Goal: Book appointment/travel/reservation

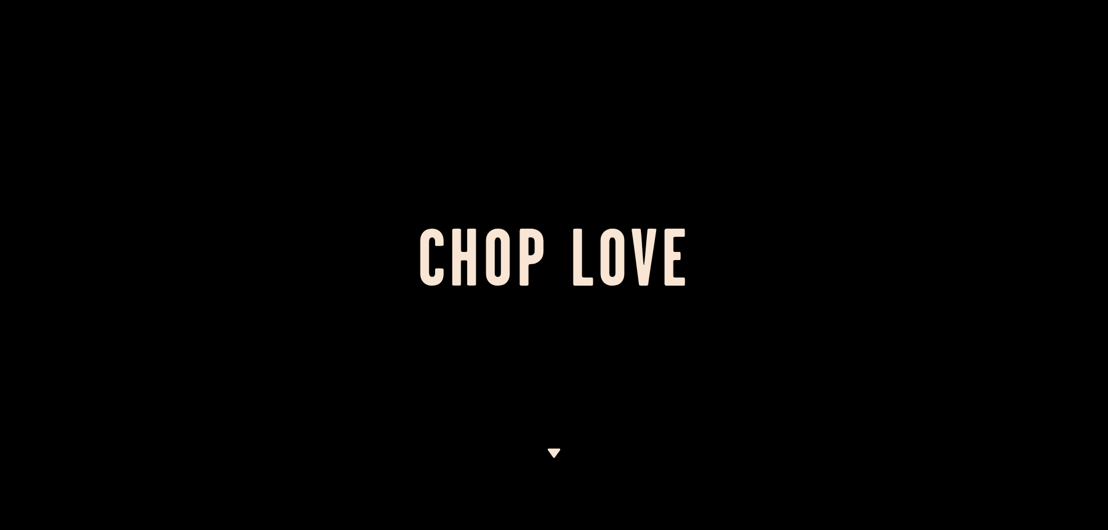
click at [551, 445] on div at bounding box center [554, 265] width 1108 height 530
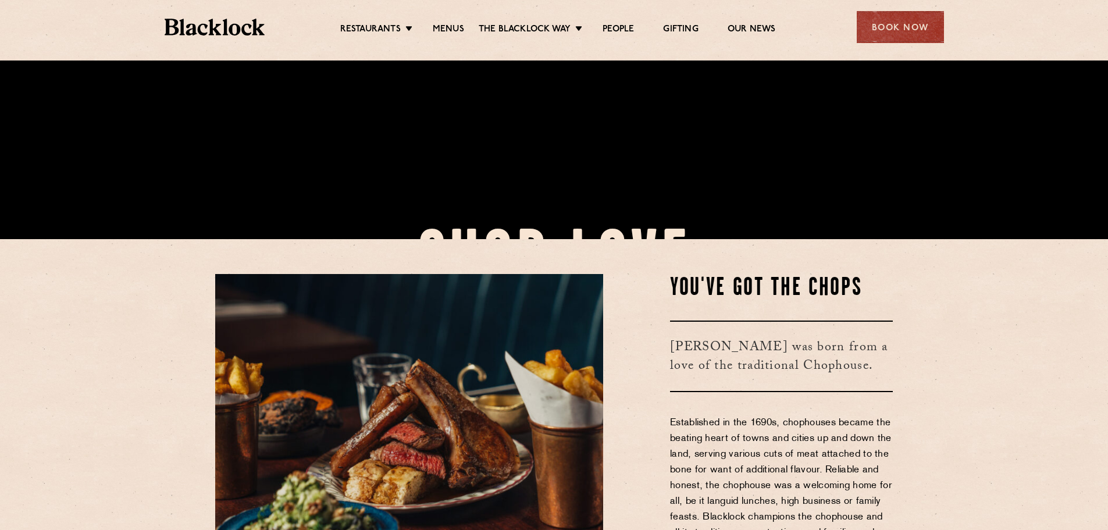
scroll to position [523, 0]
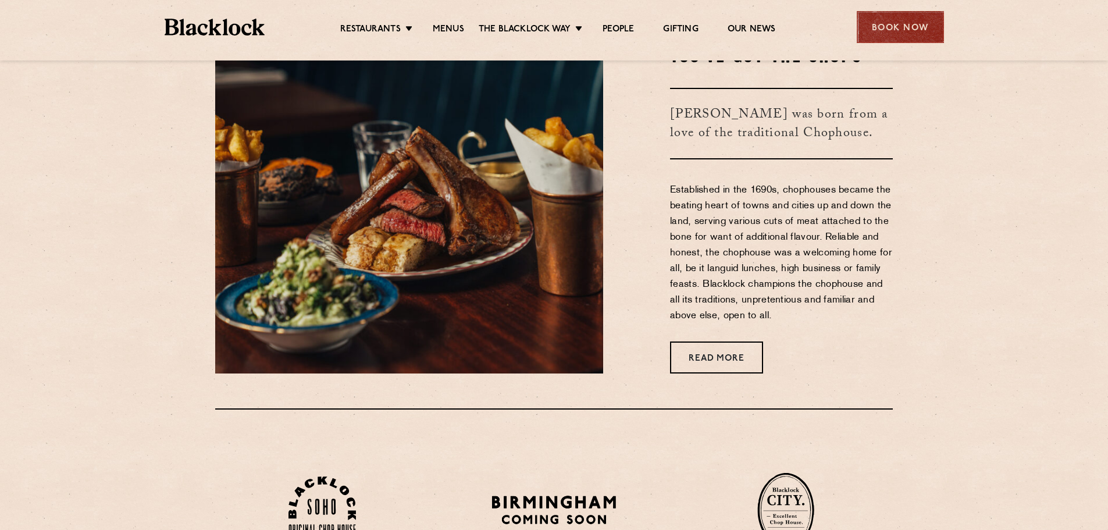
click at [877, 16] on div "Book Now" at bounding box center [900, 27] width 87 height 32
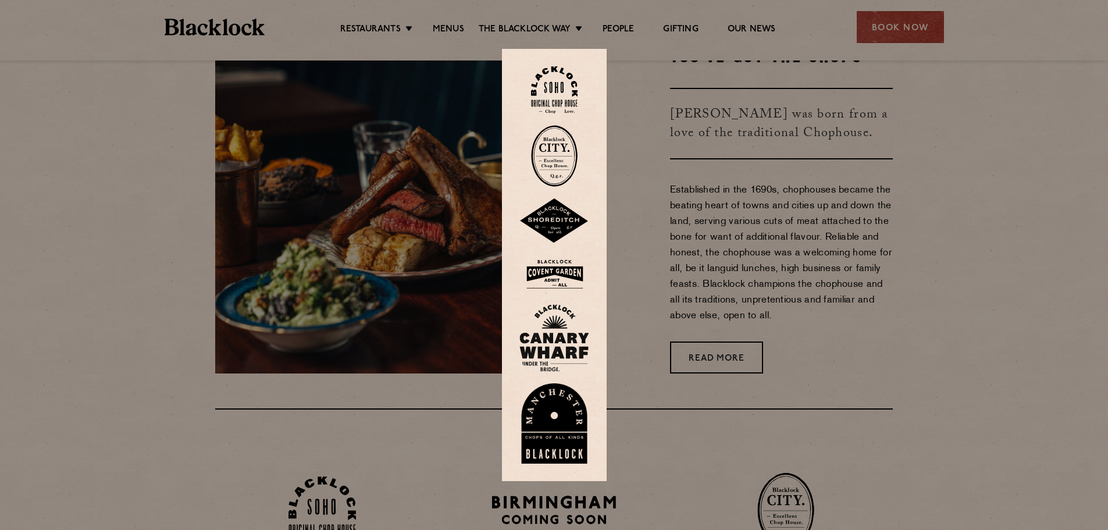
click at [568, 66] on div at bounding box center [554, 265] width 105 height 432
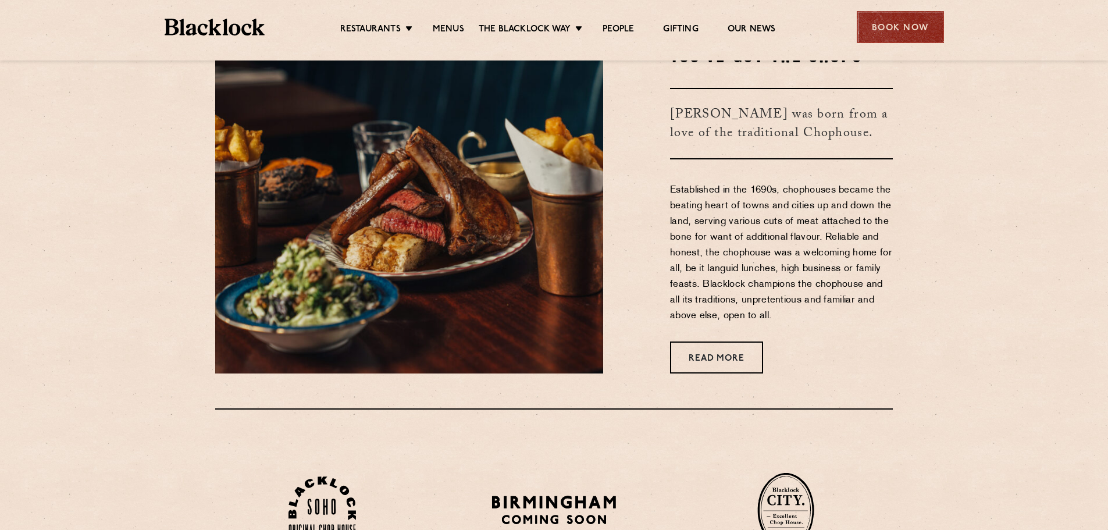
click at [885, 19] on div "Book Now" at bounding box center [900, 27] width 87 height 32
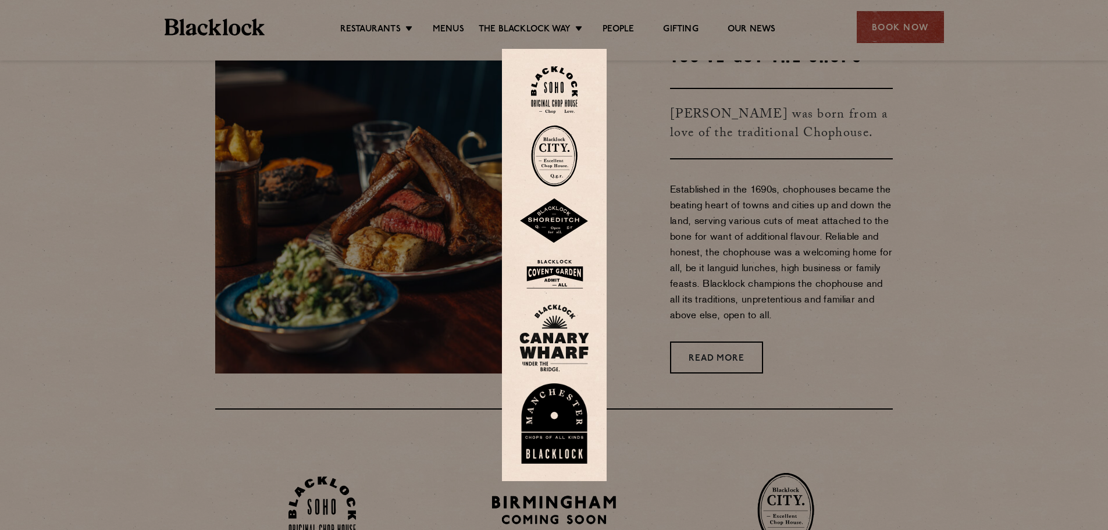
click at [566, 88] on img at bounding box center [554, 89] width 47 height 47
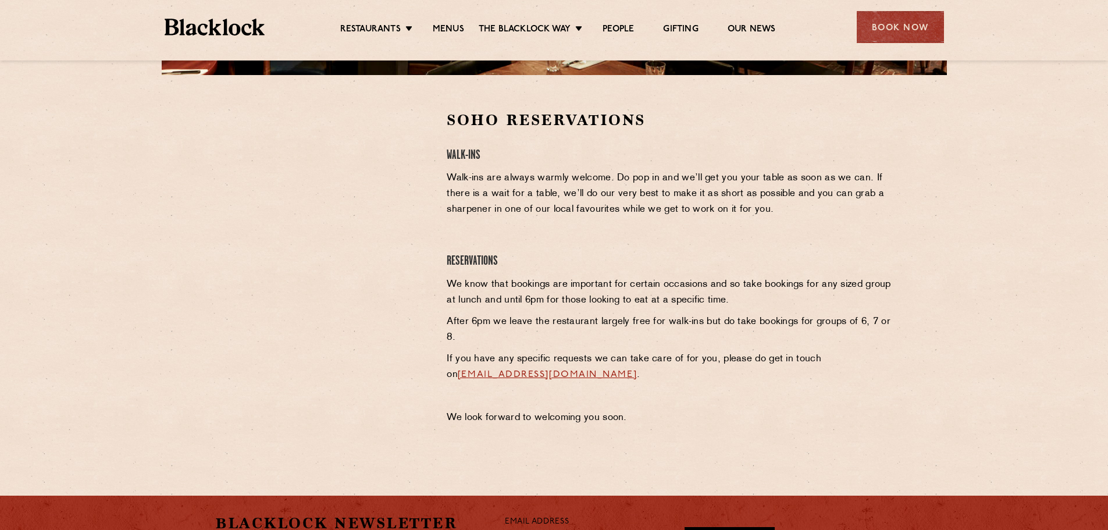
scroll to position [349, 0]
